Goal: Information Seeking & Learning: Understand process/instructions

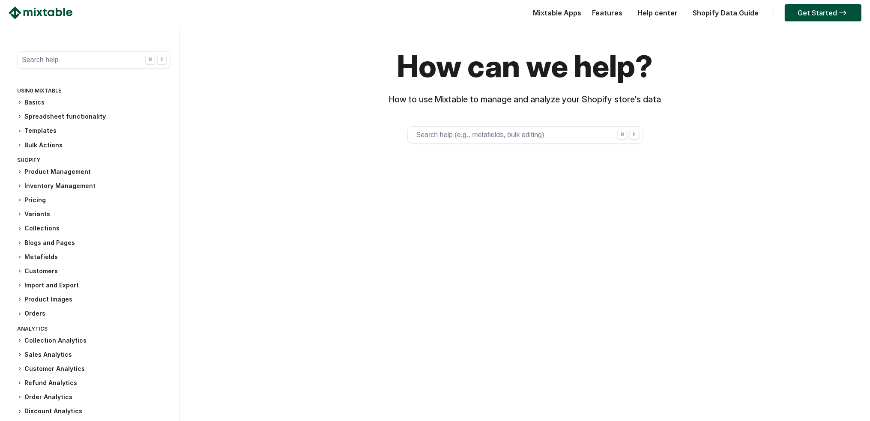
click at [21, 102] on icon at bounding box center [19, 102] width 5 height 5
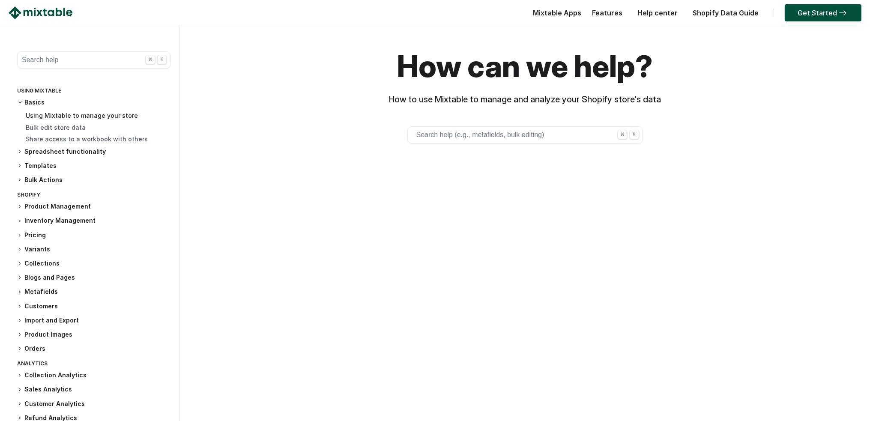
click at [48, 116] on link "Using Mixtable to manage your store" at bounding box center [82, 115] width 112 height 7
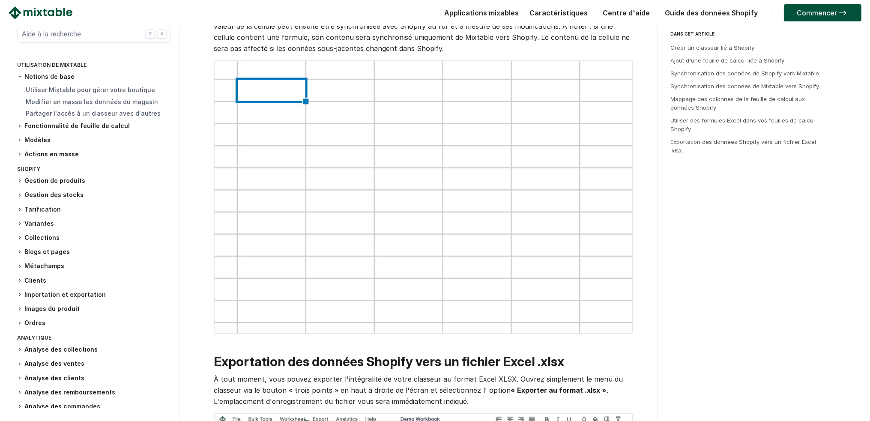
scroll to position [1546, 0]
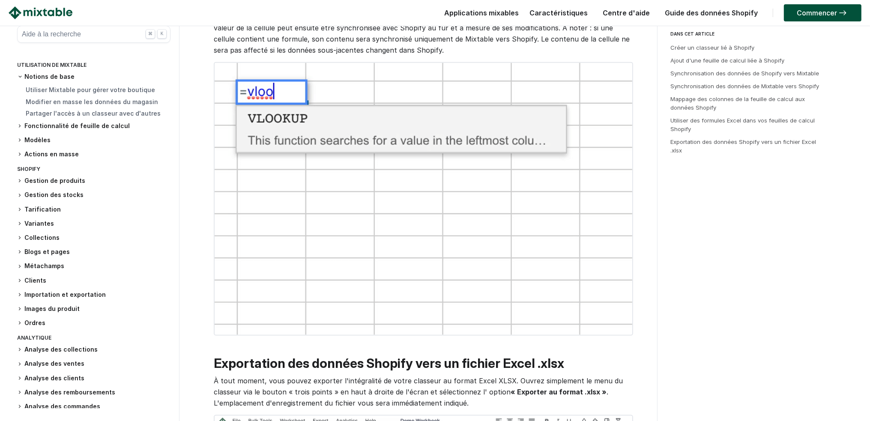
click at [37, 139] on font "Modèles" at bounding box center [37, 139] width 26 height 7
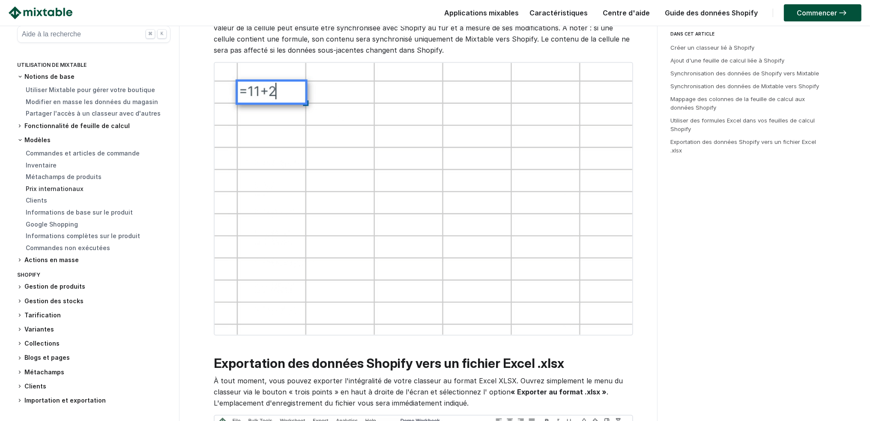
click at [39, 187] on font "Prix ​​internationaux" at bounding box center [55, 188] width 58 height 7
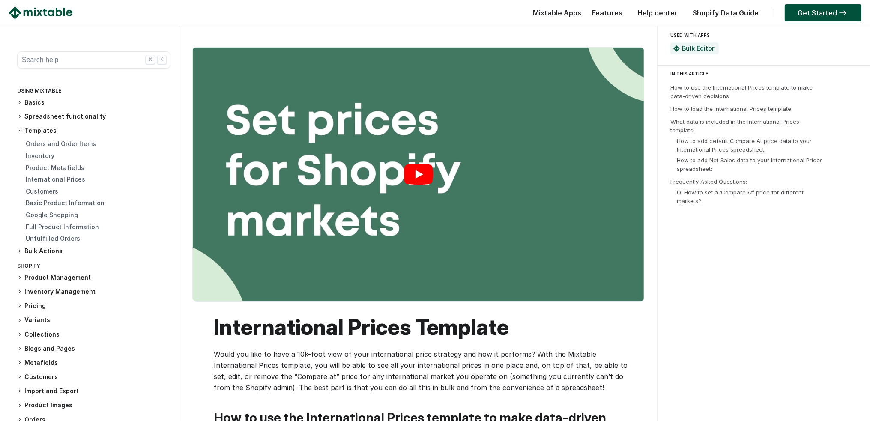
click at [418, 174] on link "Play" at bounding box center [418, 175] width 451 height 254
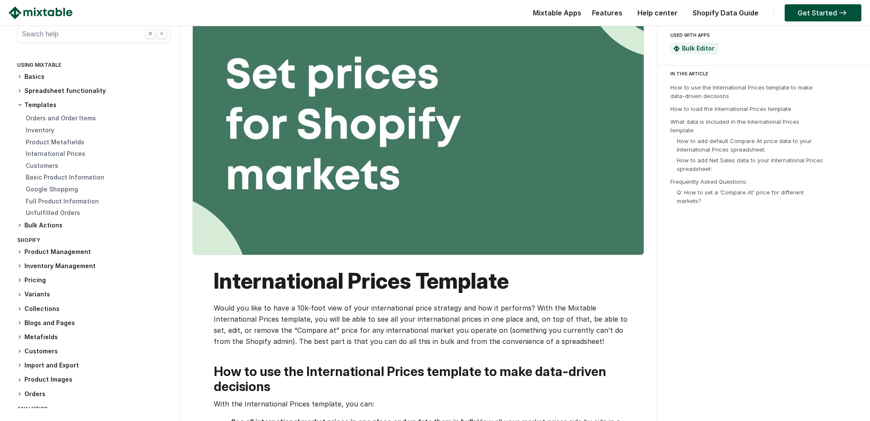
scroll to position [114, 0]
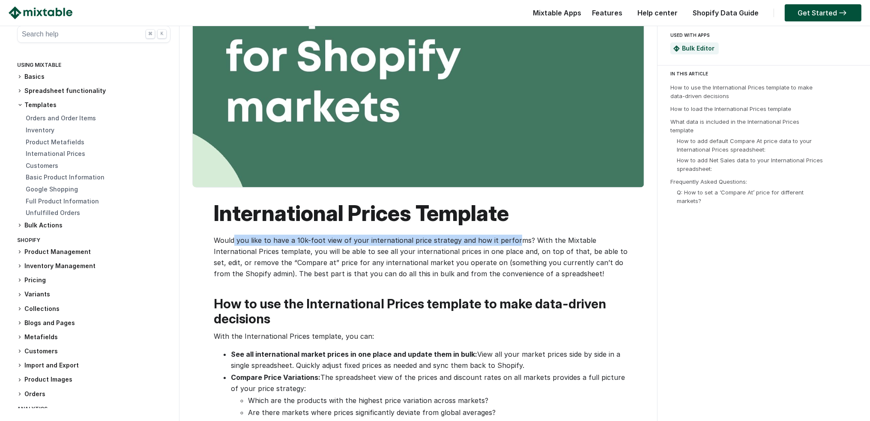
drag, startPoint x: 234, startPoint y: 241, endPoint x: 511, endPoint y: 245, distance: 276.8
click at [511, 245] on p "Would you like to have a 10k-foot view of your international price strategy and…" at bounding box center [423, 257] width 418 height 45
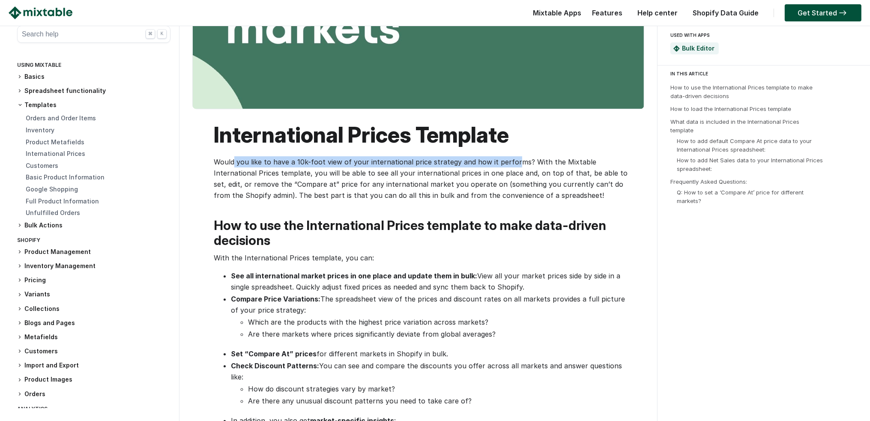
scroll to position [228, 0]
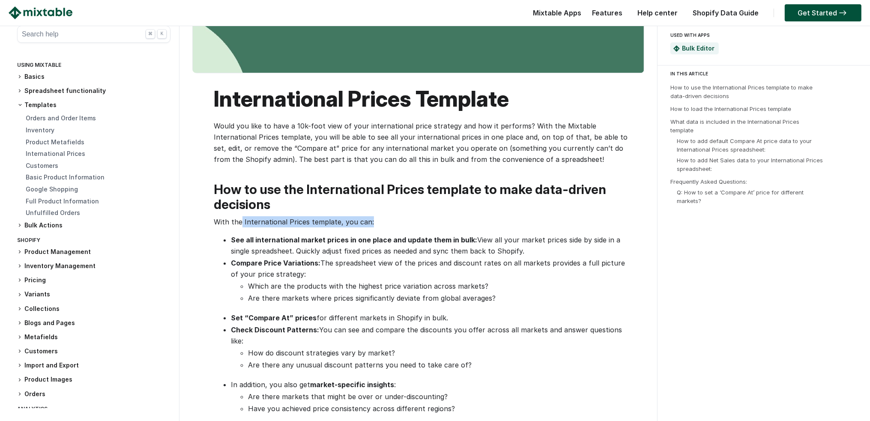
drag, startPoint x: 239, startPoint y: 219, endPoint x: 383, endPoint y: 221, distance: 144.0
click at [383, 221] on p "With the International Prices template, you can:" at bounding box center [423, 221] width 418 height 11
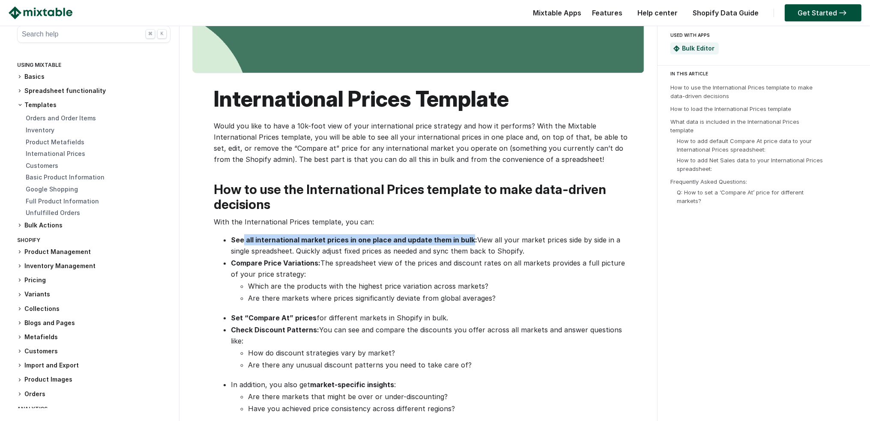
drag, startPoint x: 244, startPoint y: 238, endPoint x: 469, endPoint y: 240, distance: 225.3
click at [469, 240] on strong "See all international market prices in one place and update them in bulk:" at bounding box center [354, 240] width 246 height 9
drag, startPoint x: 322, startPoint y: 263, endPoint x: 470, endPoint y: 277, distance: 148.9
click at [470, 277] on p "Compare Price Variations: The spreadsheet view of the prices and discount rates…" at bounding box center [431, 268] width 401 height 22
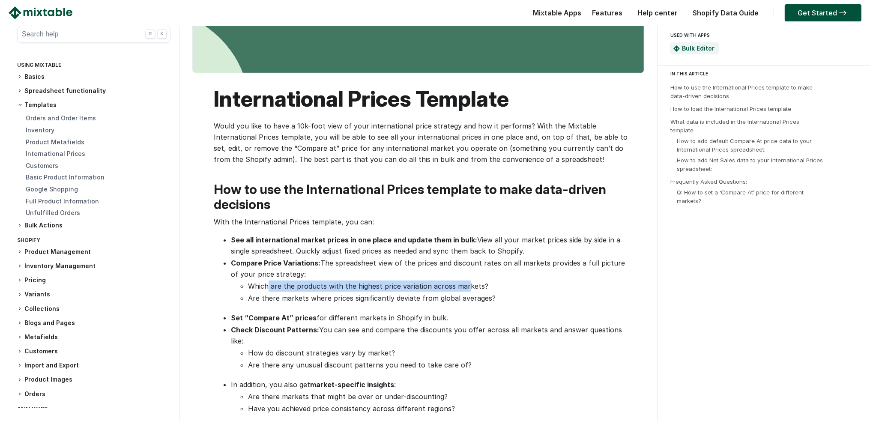
drag, startPoint x: 267, startPoint y: 287, endPoint x: 462, endPoint y: 286, distance: 195.3
click at [462, 286] on li "Which are the products with the highest price variation across markets?" at bounding box center [439, 286] width 383 height 11
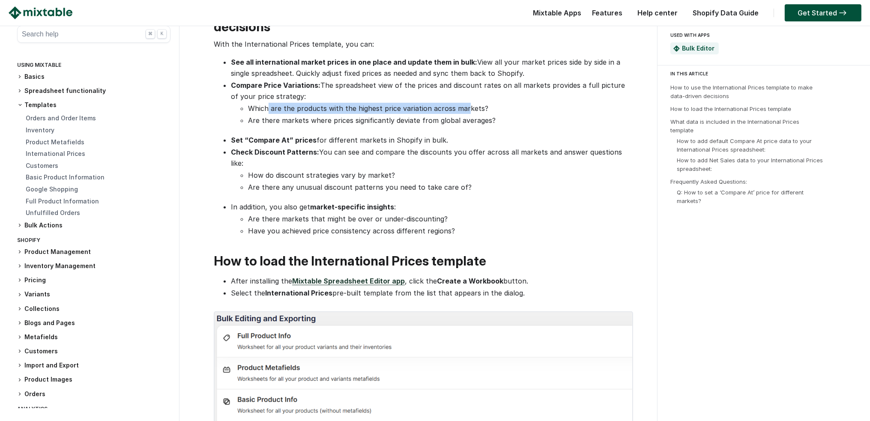
scroll to position [400, 0]
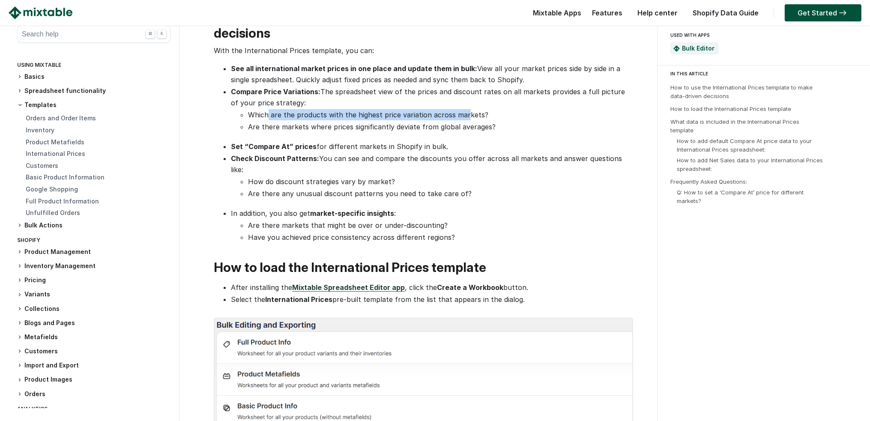
click at [341, 283] on link "Mixtable Spreadsheet Editor app" at bounding box center [348, 287] width 113 height 9
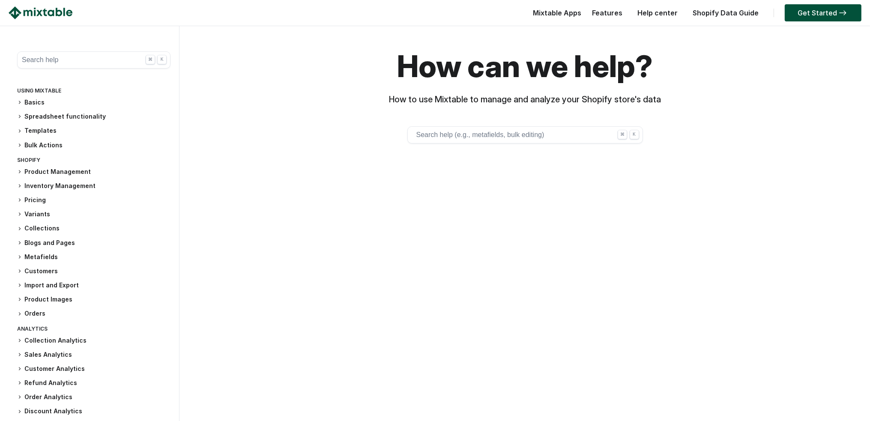
click at [36, 200] on h3 "Pricing" at bounding box center [93, 200] width 153 height 9
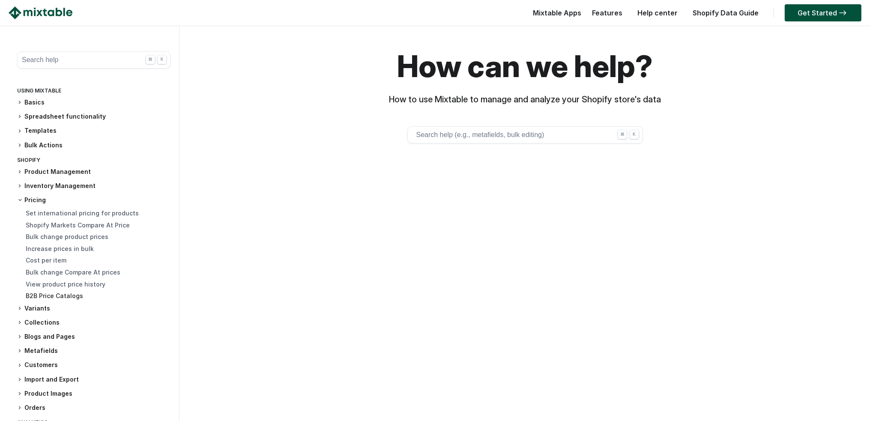
click at [39, 298] on link "B2B Price Catalogs" at bounding box center [54, 295] width 57 height 7
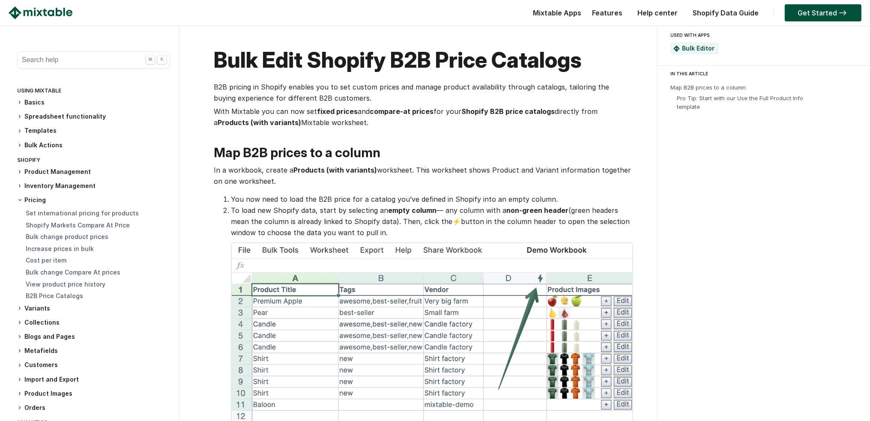
click at [32, 101] on h3 "Basics" at bounding box center [93, 102] width 153 height 9
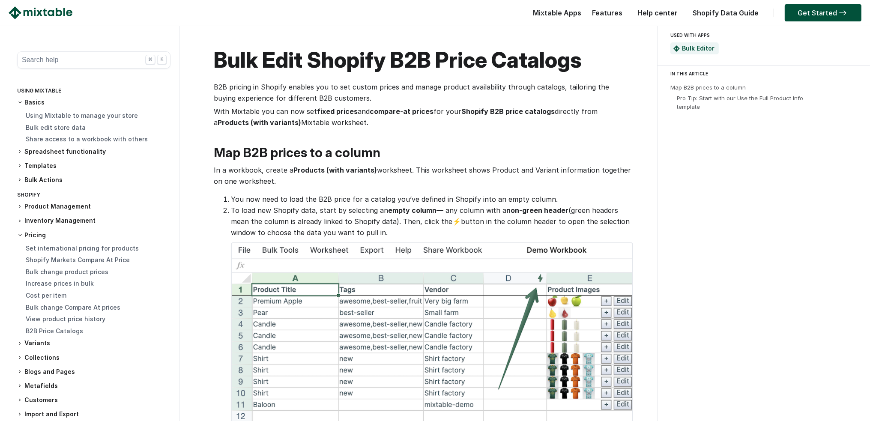
click at [41, 152] on h3 "Spreadsheet functionality" at bounding box center [93, 151] width 153 height 9
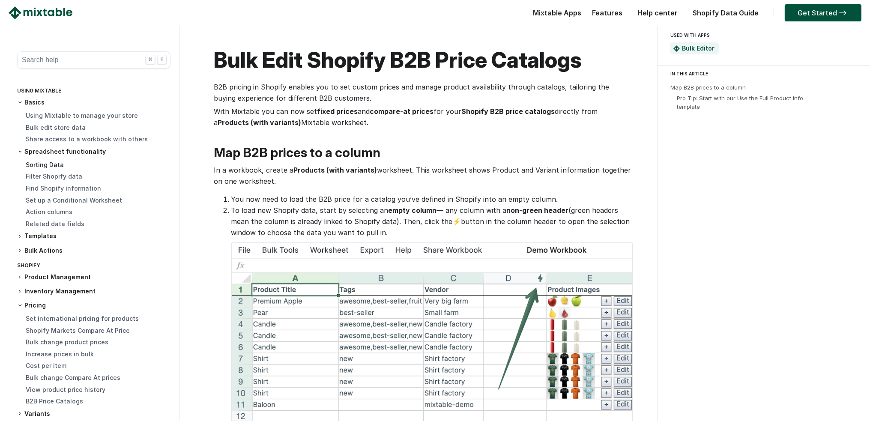
click at [44, 166] on link "Sorting Data" at bounding box center [45, 164] width 38 height 7
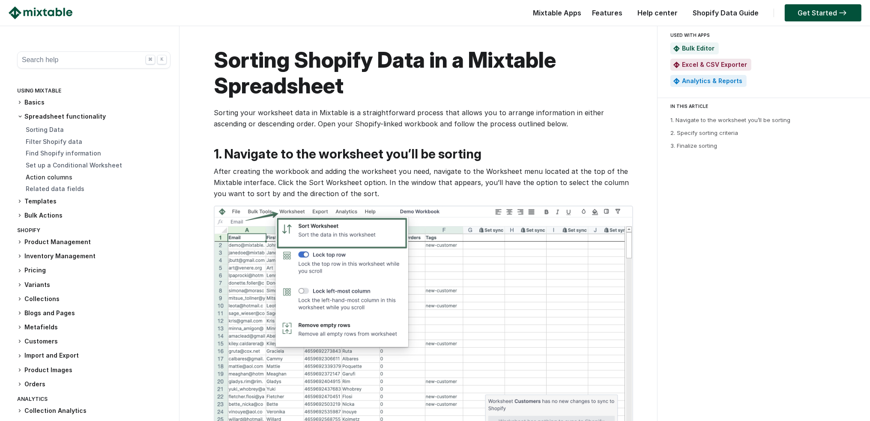
click at [46, 176] on link "Action columns" at bounding box center [49, 176] width 47 height 7
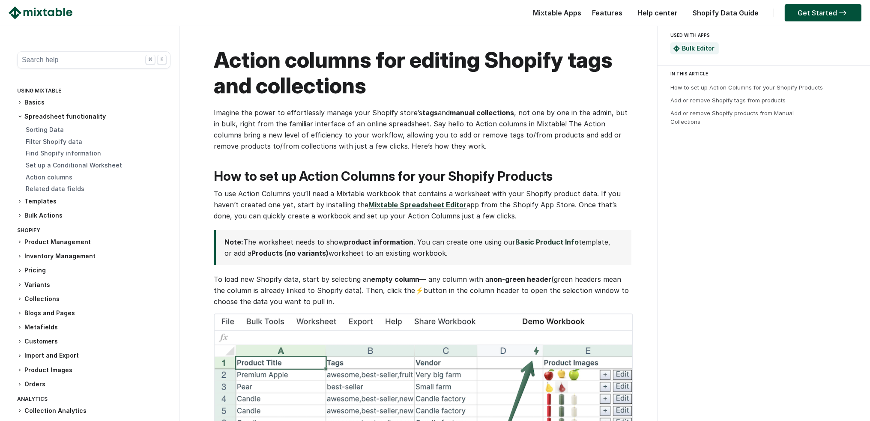
click at [39, 200] on h3 "Templates" at bounding box center [93, 201] width 153 height 9
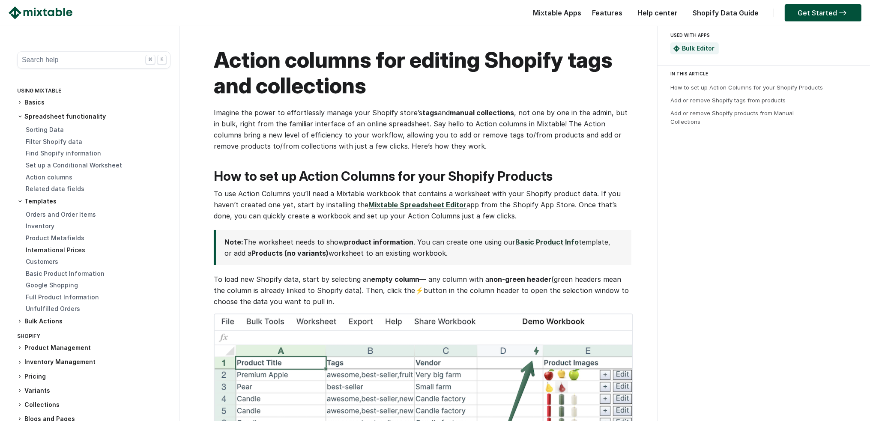
click at [44, 248] on link "International Prices" at bounding box center [56, 249] width 60 height 7
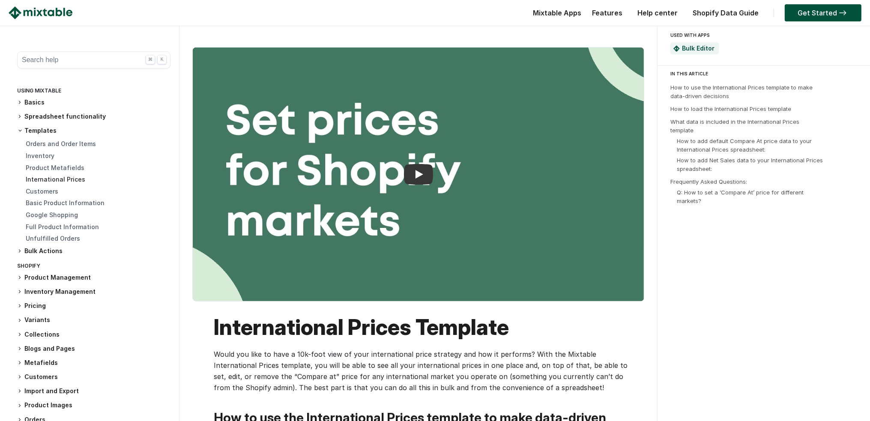
click at [53, 182] on link "International Prices" at bounding box center [56, 179] width 60 height 7
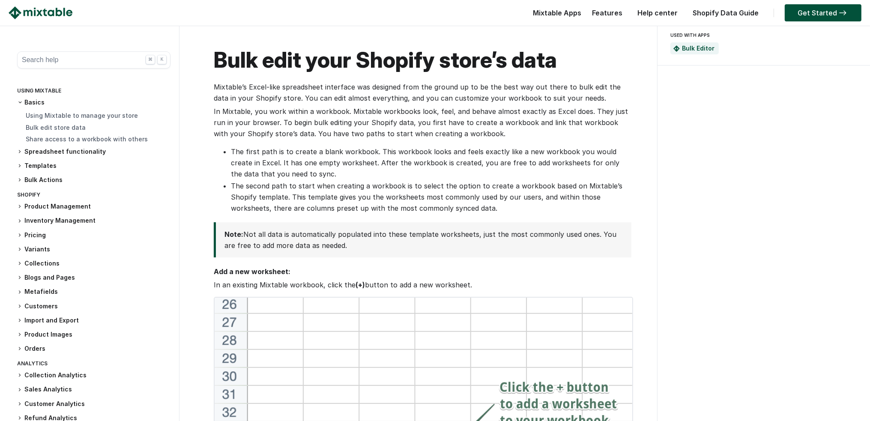
click at [47, 153] on h3 "Spreadsheet functionality" at bounding box center [93, 151] width 153 height 9
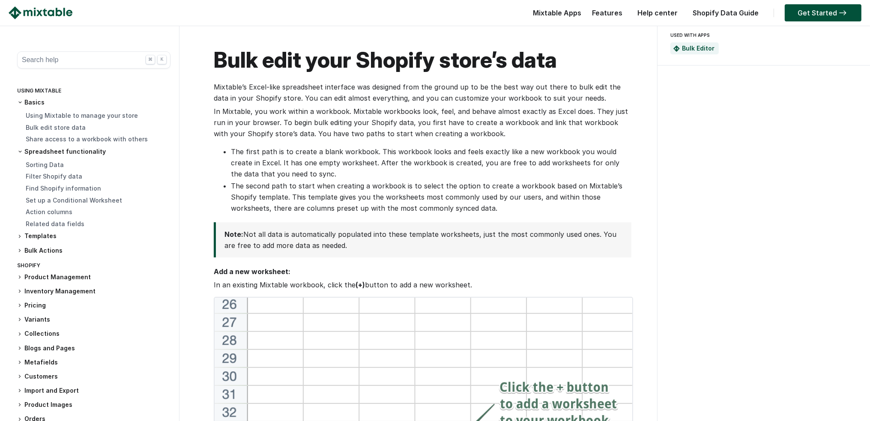
click at [45, 236] on h3 "Templates" at bounding box center [93, 236] width 153 height 9
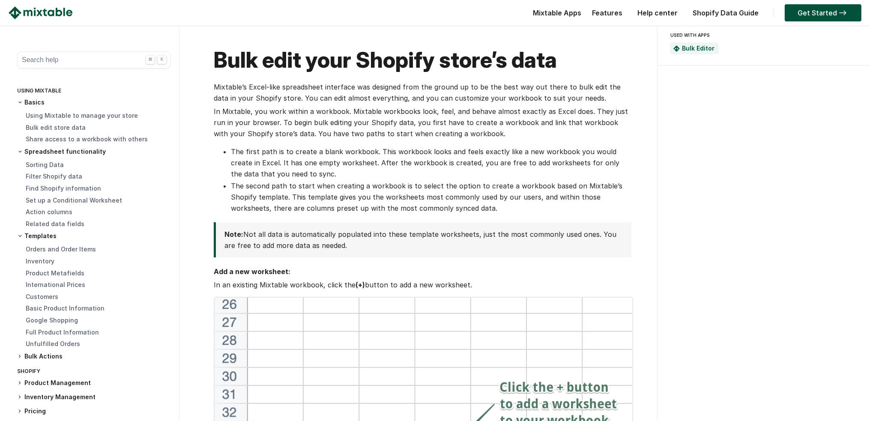
scroll to position [57, 0]
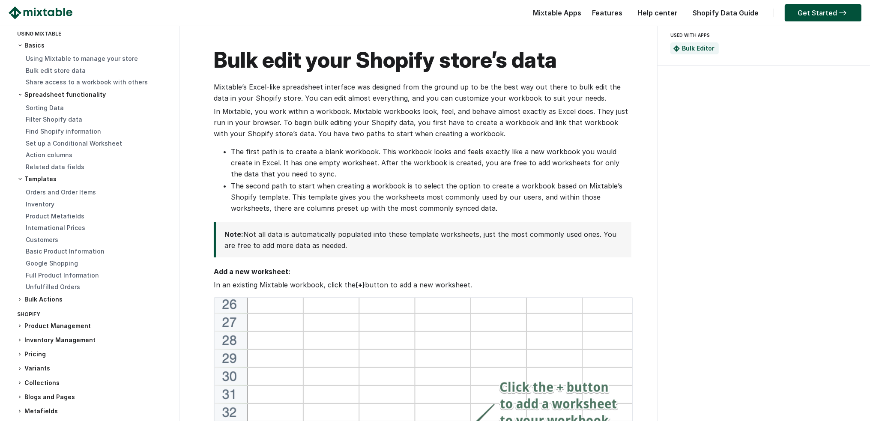
click at [46, 298] on h3 "Bulk Actions" at bounding box center [93, 299] width 153 height 9
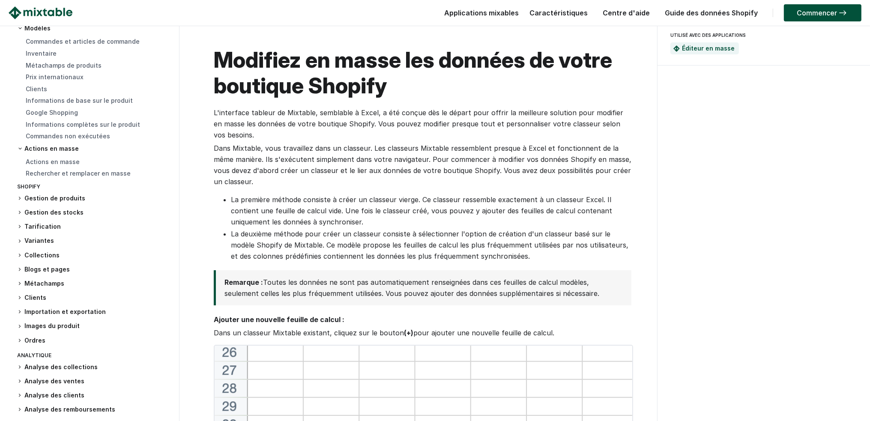
scroll to position [223, 0]
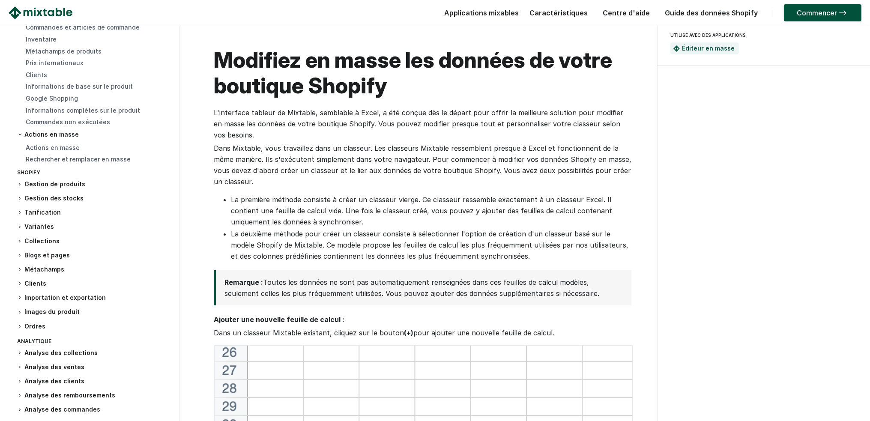
click at [81, 296] on font "Importation et exportation" at bounding box center [64, 297] width 81 height 7
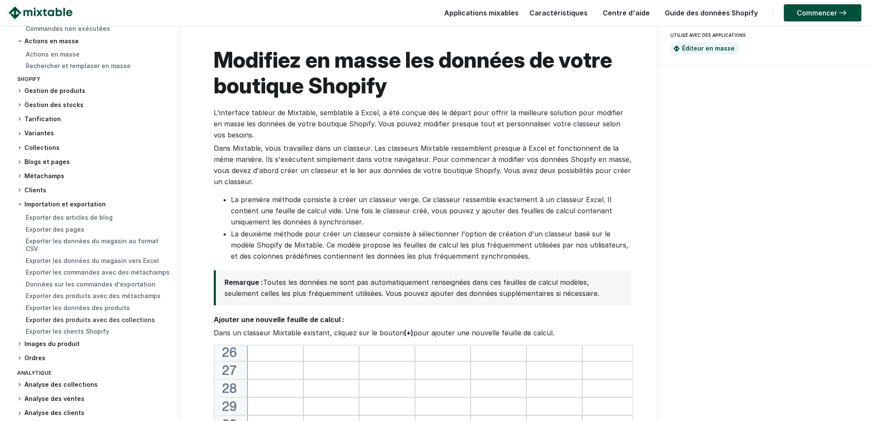
scroll to position [337, 0]
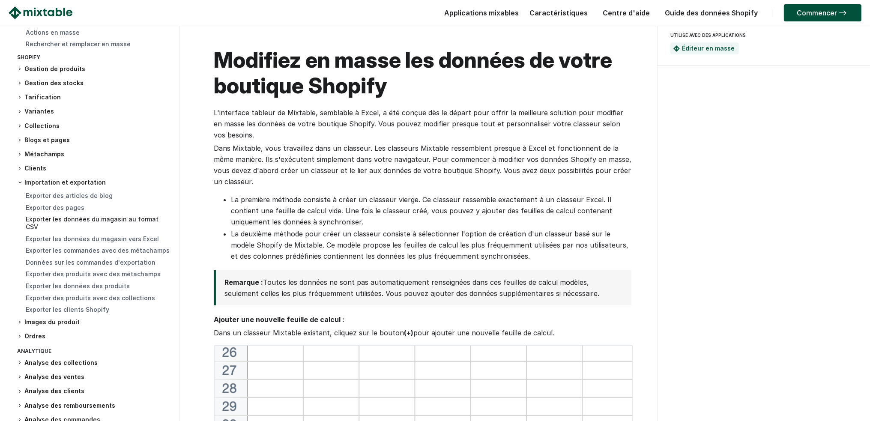
click at [57, 219] on font "Exporter les données du magasin au format CSV" at bounding box center [92, 222] width 133 height 15
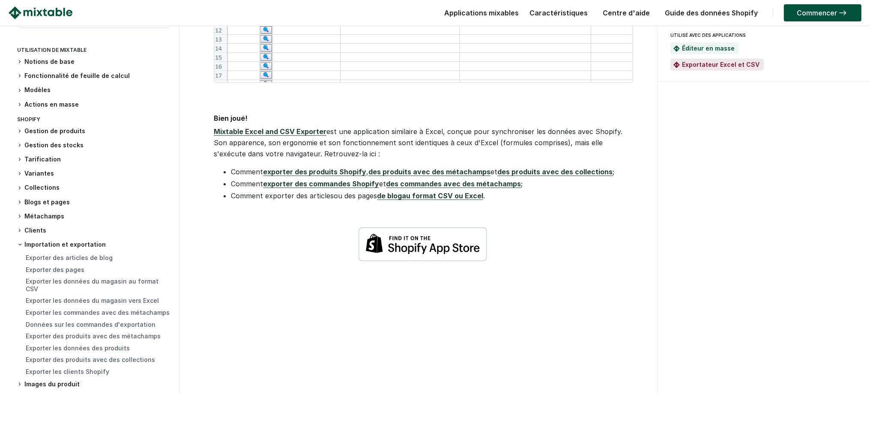
scroll to position [571, 0]
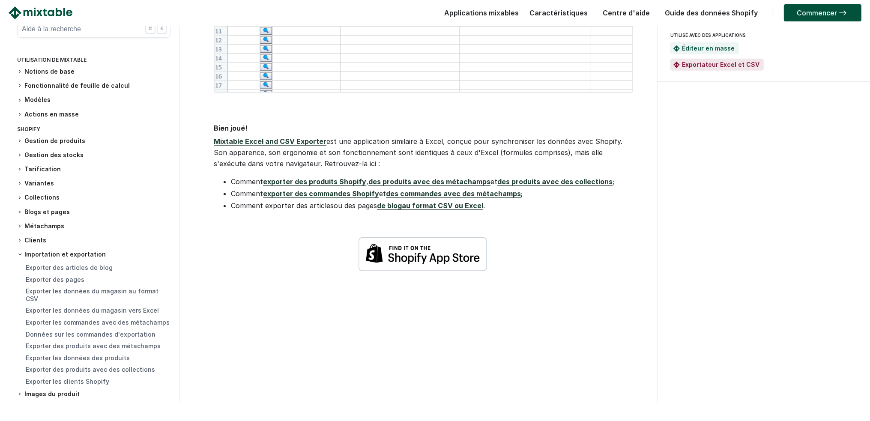
click at [343, 181] on font "exporter des produits Shopify" at bounding box center [314, 181] width 103 height 9
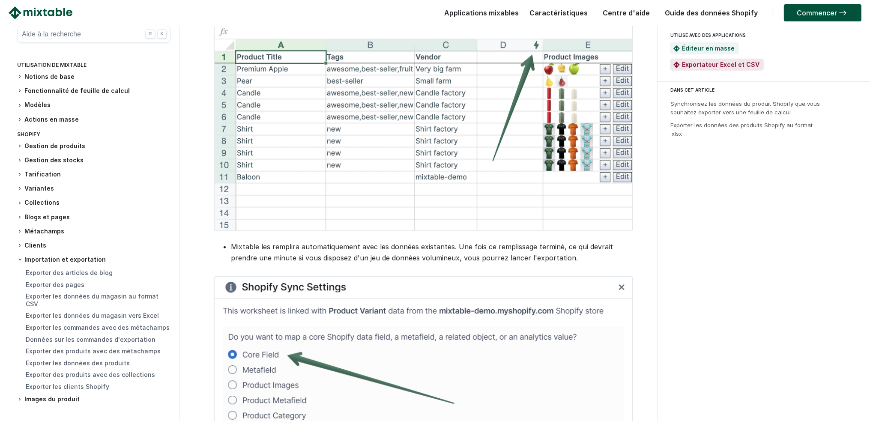
scroll to position [742, 0]
